Goal: Transaction & Acquisition: Purchase product/service

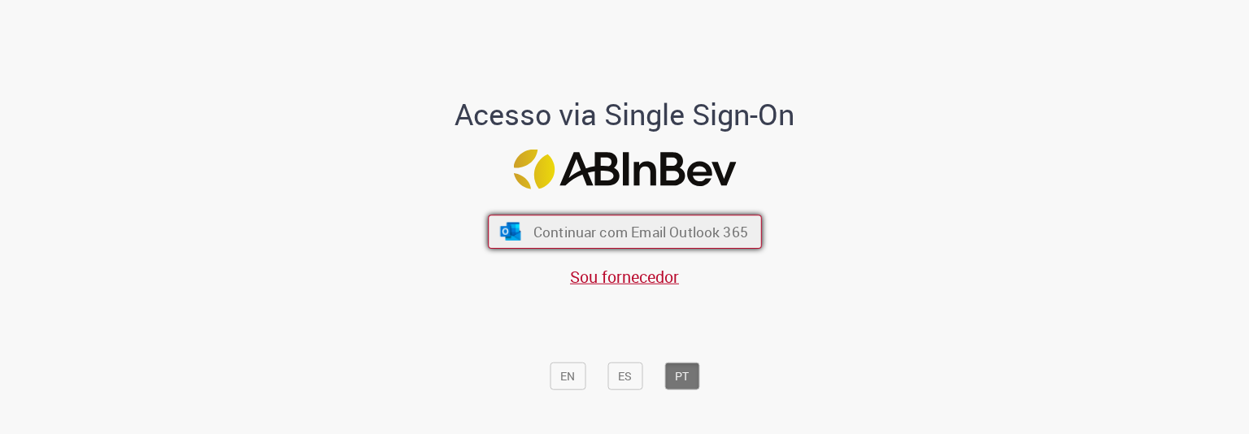
click at [612, 233] on span "Continuar com Email Outlook 365" at bounding box center [640, 232] width 215 height 19
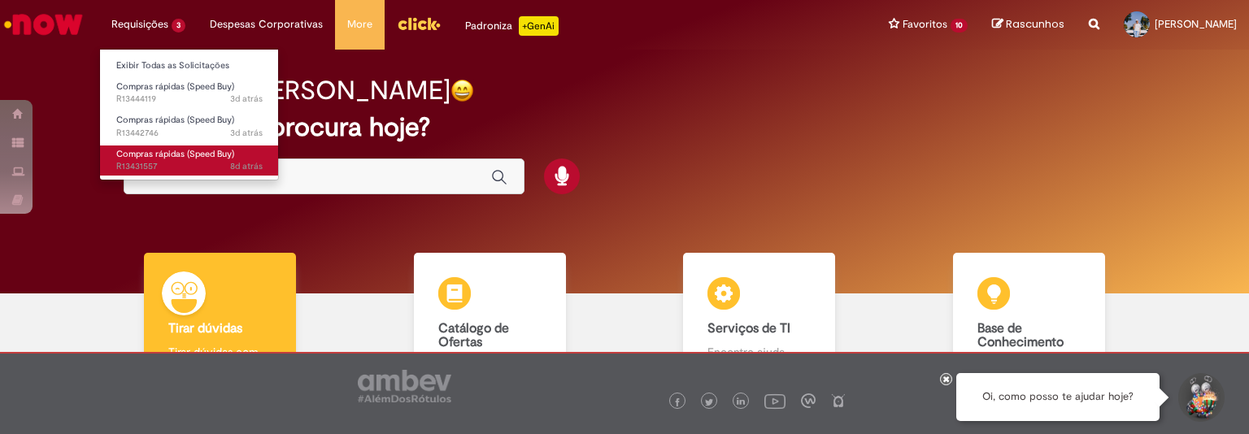
click at [170, 159] on span "Compras rápidas (Speed Buy)" at bounding box center [175, 154] width 118 height 12
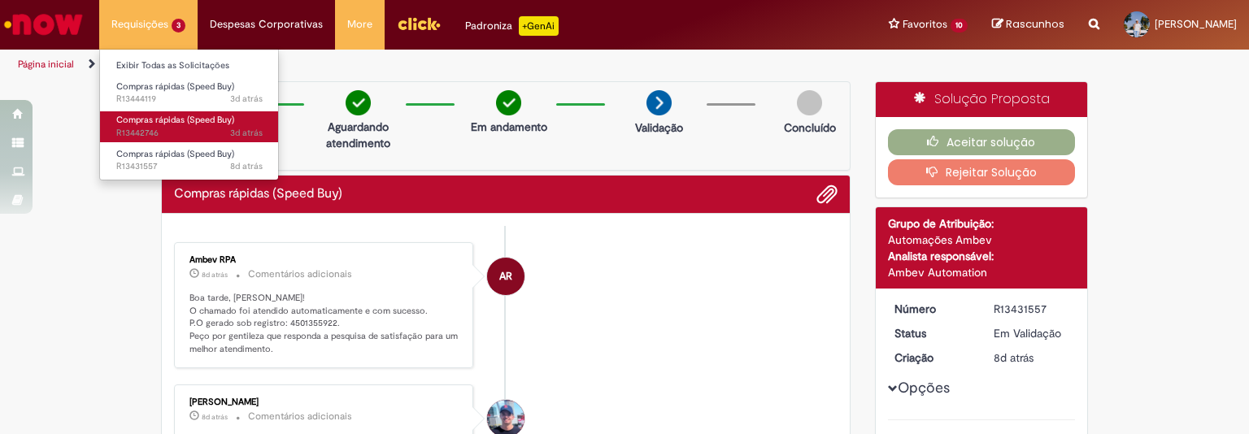
click at [171, 116] on span "Compras rápidas (Speed Buy)" at bounding box center [175, 120] width 118 height 12
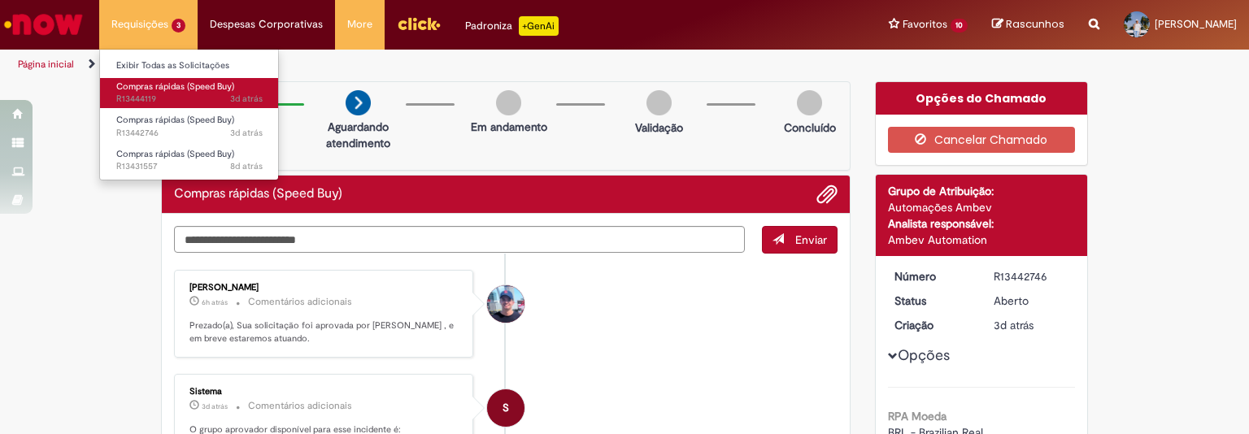
click at [180, 85] on span "Compras rápidas (Speed Buy)" at bounding box center [175, 87] width 118 height 12
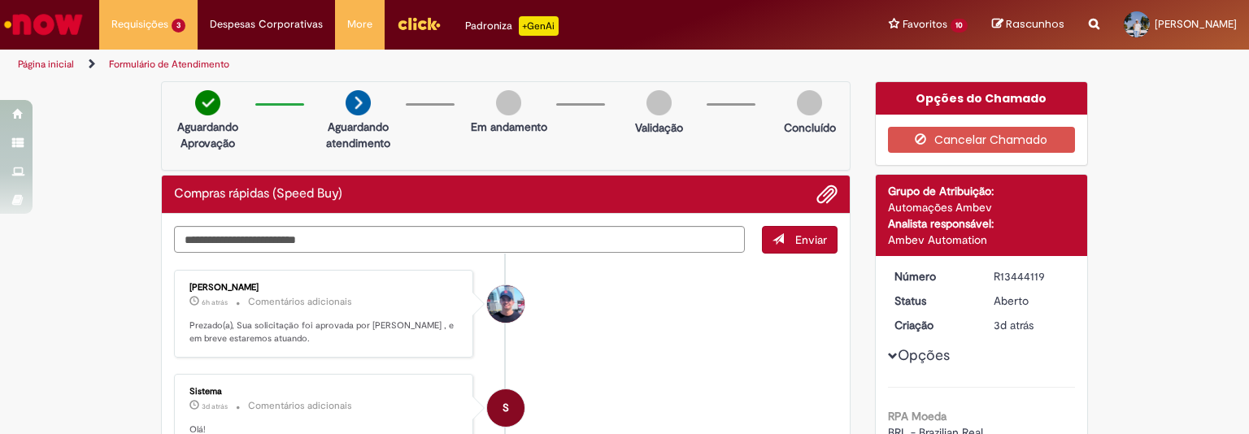
click at [42, 32] on img "Ir para a Homepage" at bounding box center [44, 24] width 84 height 33
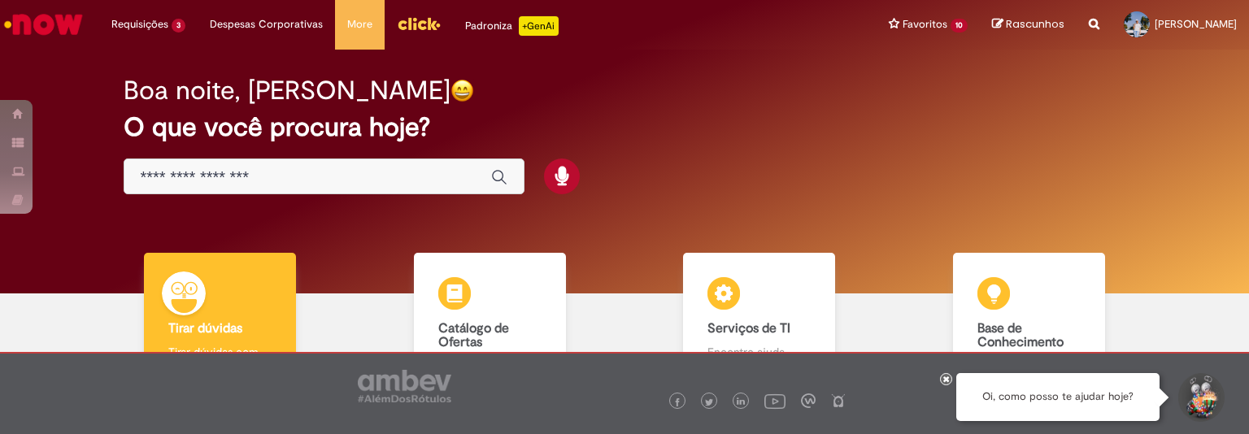
click at [787, 162] on div "Boa noite, [PERSON_NAME] O que você procura hoje?" at bounding box center [625, 136] width 1060 height 138
